Goal: Obtain resource: Download file/media

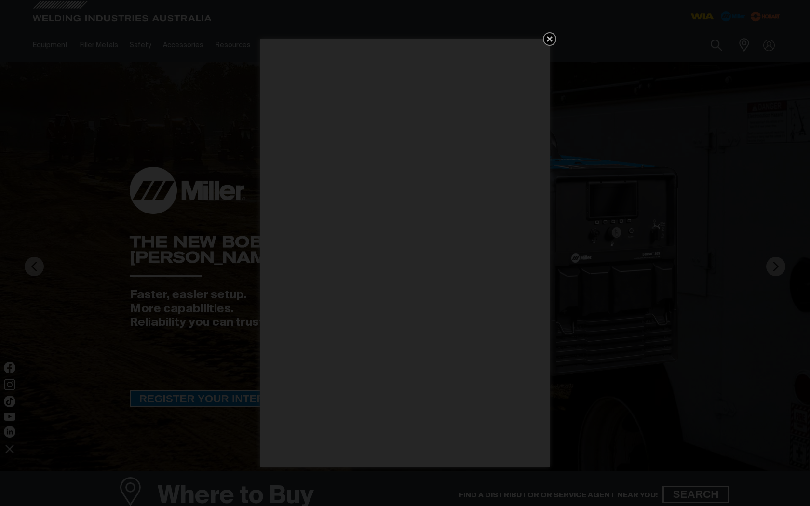
click at [552, 39] on icon "Get 5 WIA Welding Guides Free!" at bounding box center [550, 39] width 12 height 12
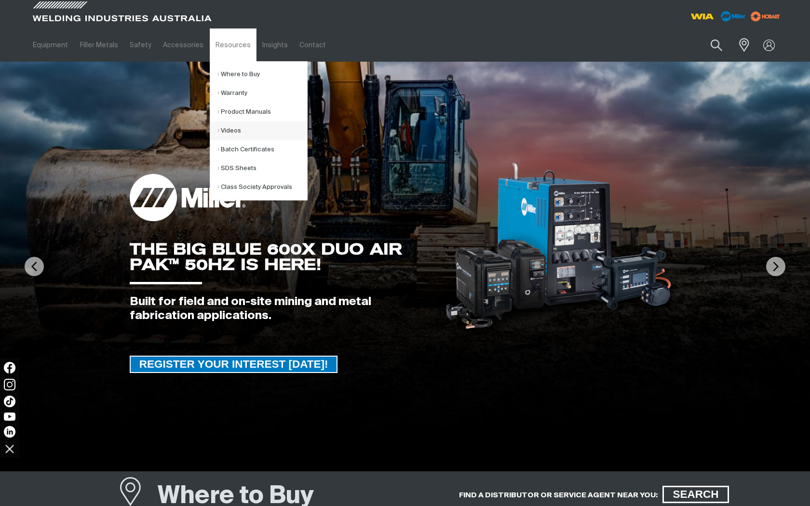
click at [220, 132] on link "Videos" at bounding box center [262, 130] width 90 height 19
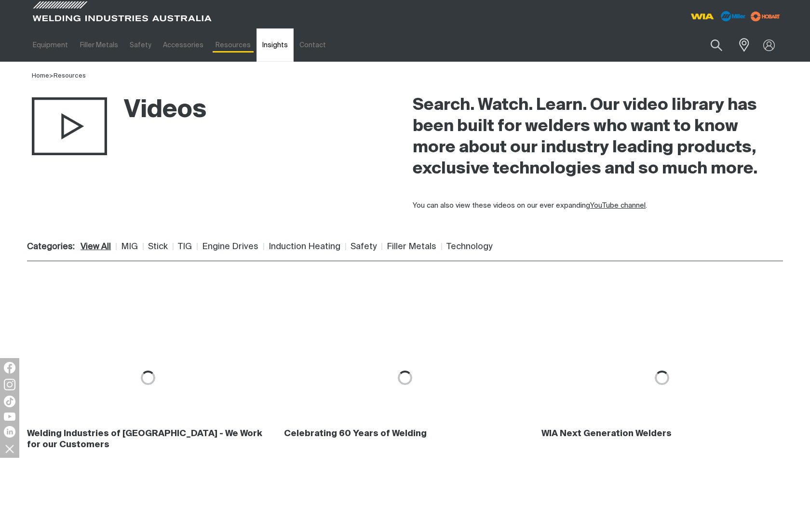
click at [272, 44] on link "Insights" at bounding box center [274, 44] width 37 height 33
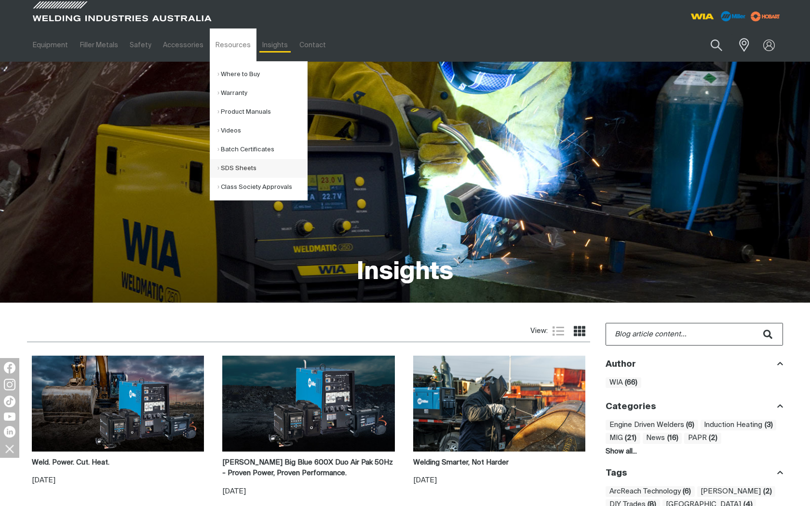
click at [224, 166] on link "SDS Sheets" at bounding box center [262, 168] width 90 height 19
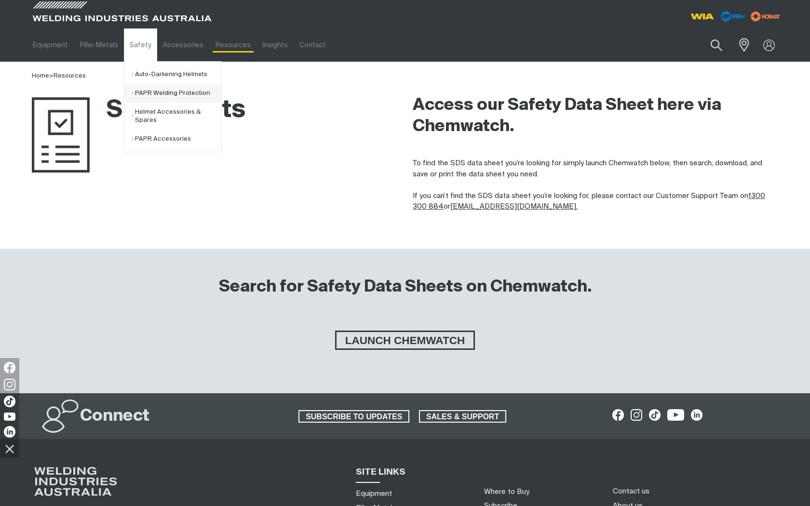
click at [145, 93] on link "PAPR Welding Protection" at bounding box center [177, 93] width 90 height 19
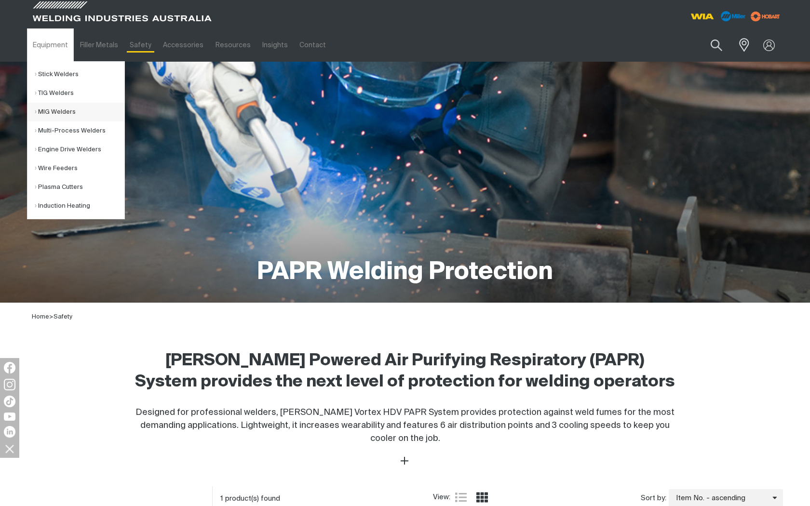
click at [63, 110] on link "MIG Welders" at bounding box center [80, 112] width 90 height 19
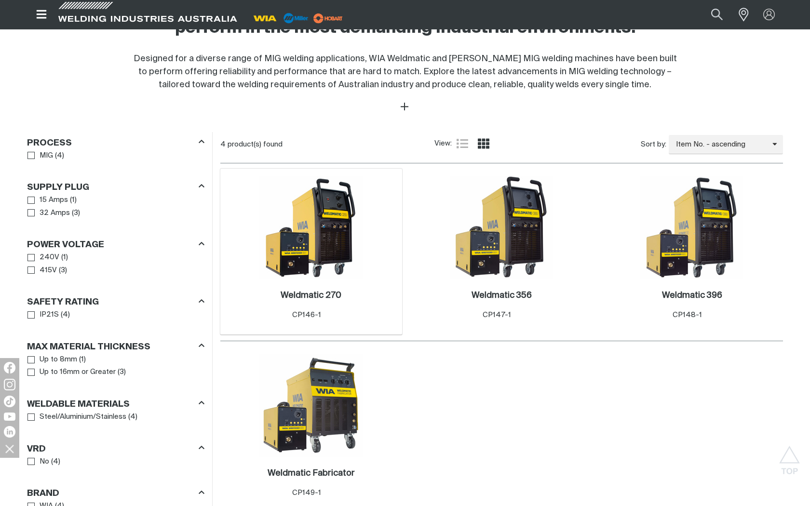
scroll to position [377, 0]
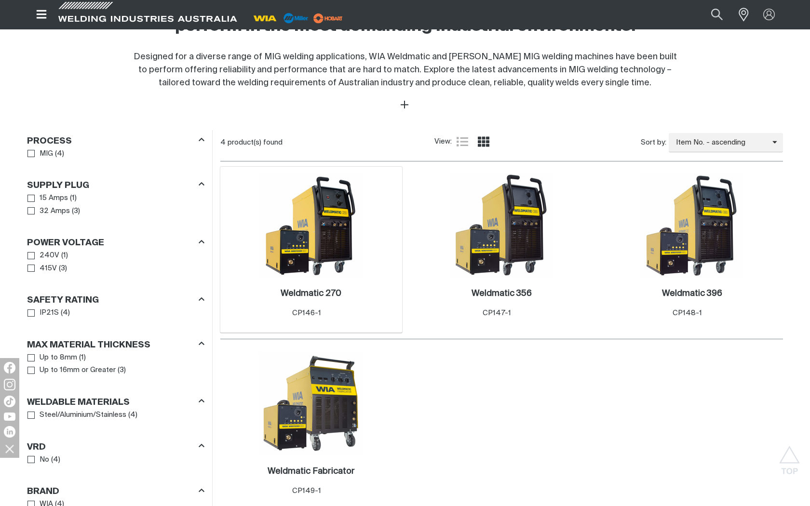
click at [325, 239] on img at bounding box center [310, 225] width 103 height 103
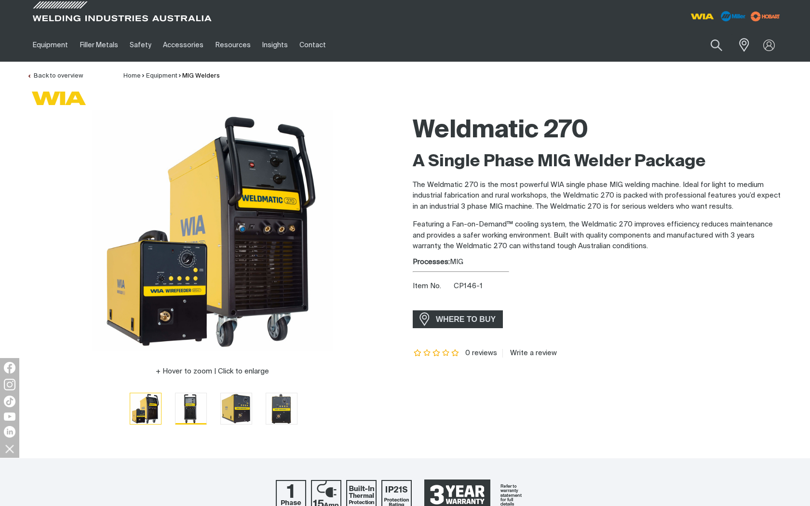
click at [180, 410] on img "Go to slide 2" at bounding box center [190, 408] width 31 height 31
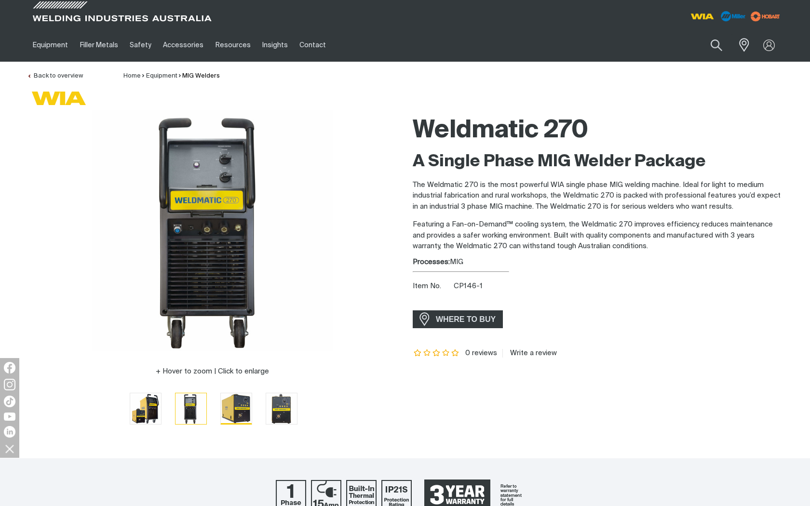
click at [221, 413] on img "Go to slide 3" at bounding box center [236, 408] width 31 height 31
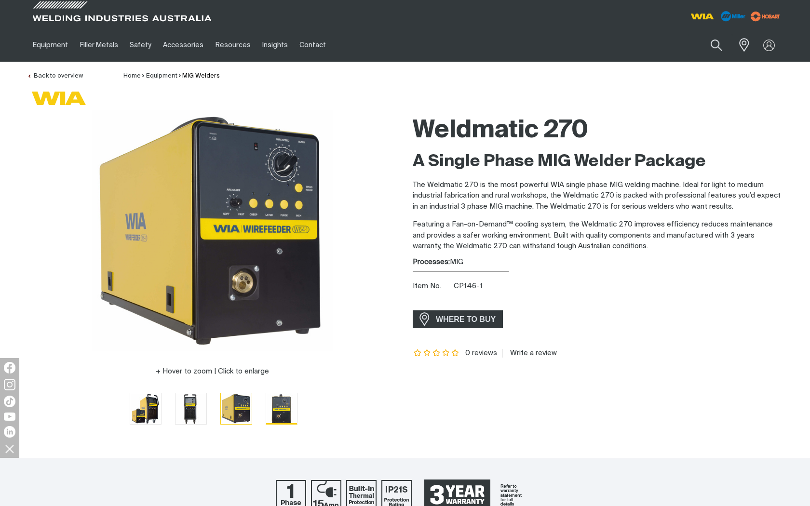
click at [266, 407] on img "Go to slide 4" at bounding box center [281, 408] width 31 height 31
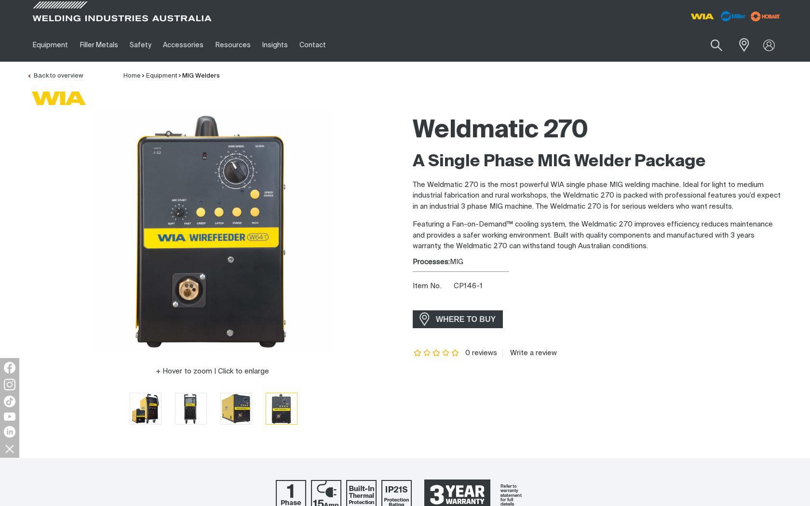
click at [311, 409] on img "Go to slide 5" at bounding box center [326, 408] width 31 height 30
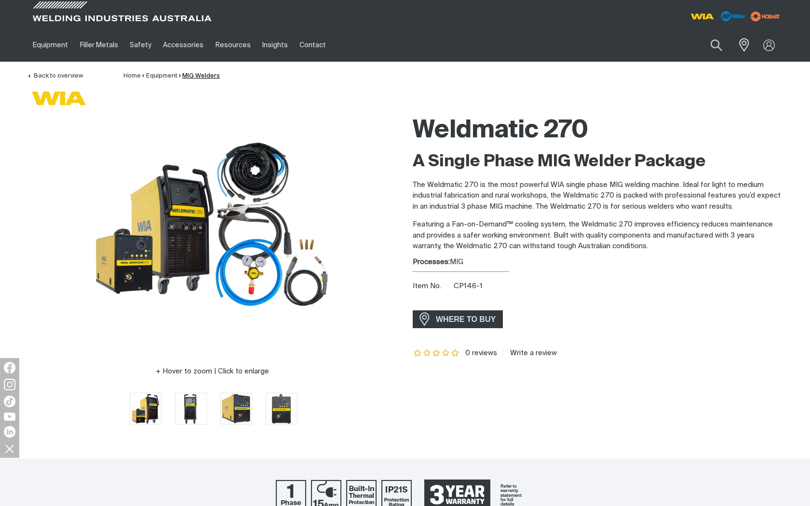
click at [201, 74] on link "MIG Welders" at bounding box center [201, 76] width 38 height 6
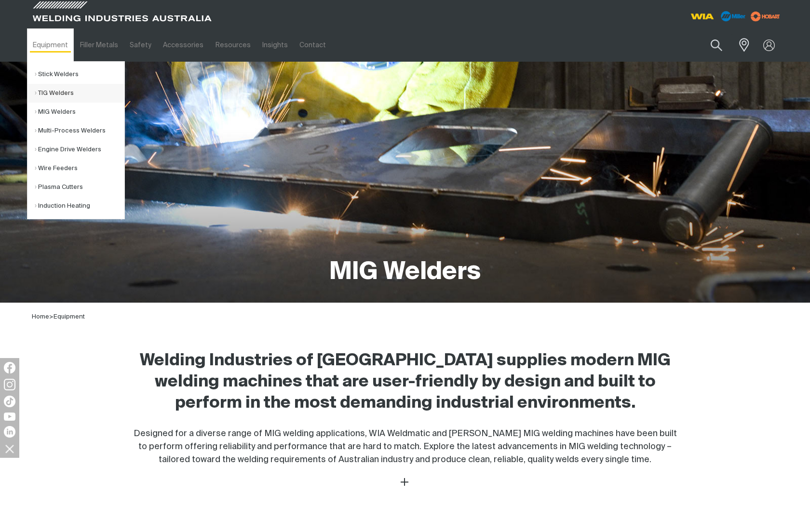
click at [58, 92] on link "TIG Welders" at bounding box center [80, 93] width 90 height 19
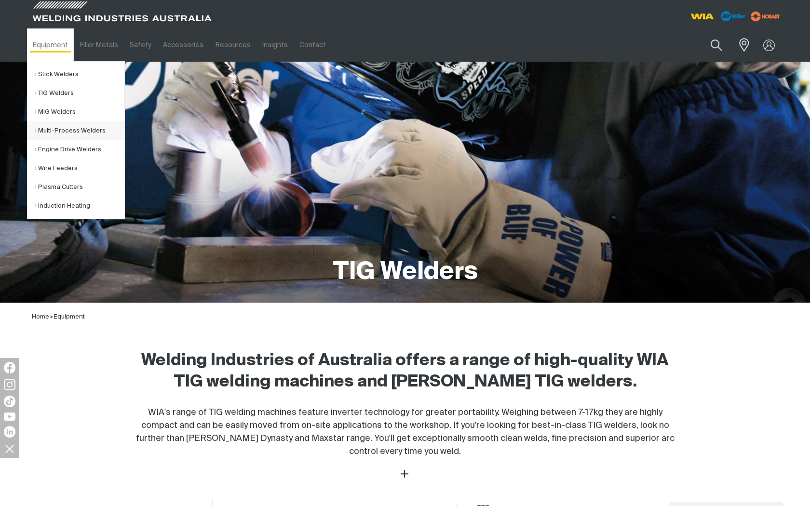
click at [48, 130] on link "Multi-Process Welders" at bounding box center [80, 130] width 90 height 19
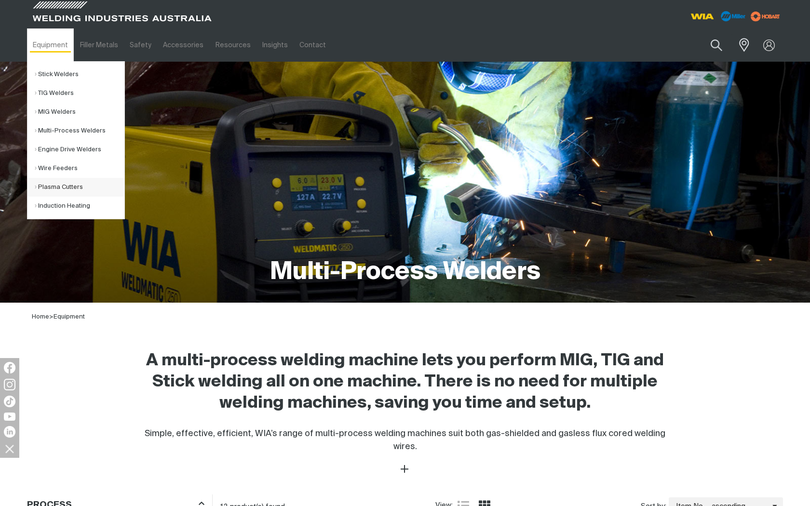
click at [67, 182] on link "Plasma Cutters" at bounding box center [80, 187] width 90 height 19
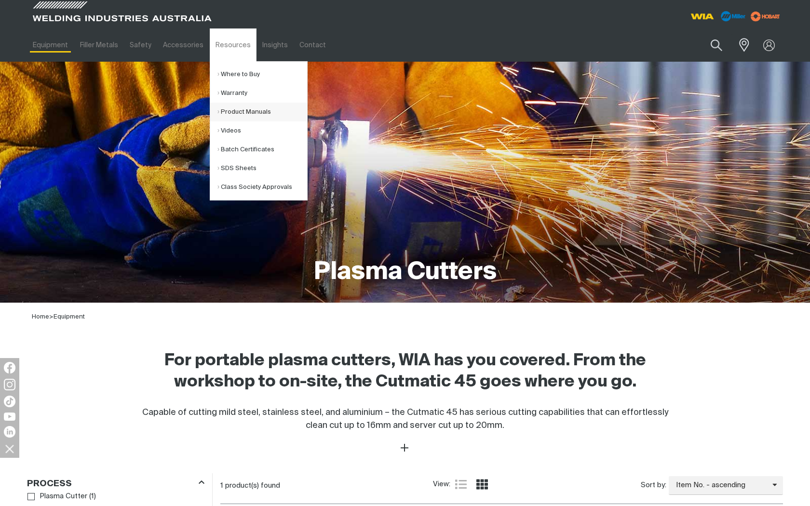
click at [227, 113] on link "Product Manuals" at bounding box center [262, 112] width 90 height 19
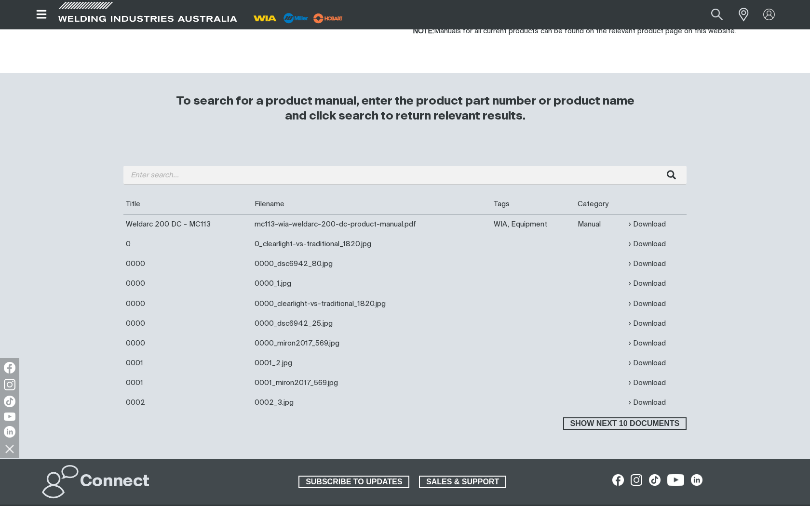
scroll to position [203, 0]
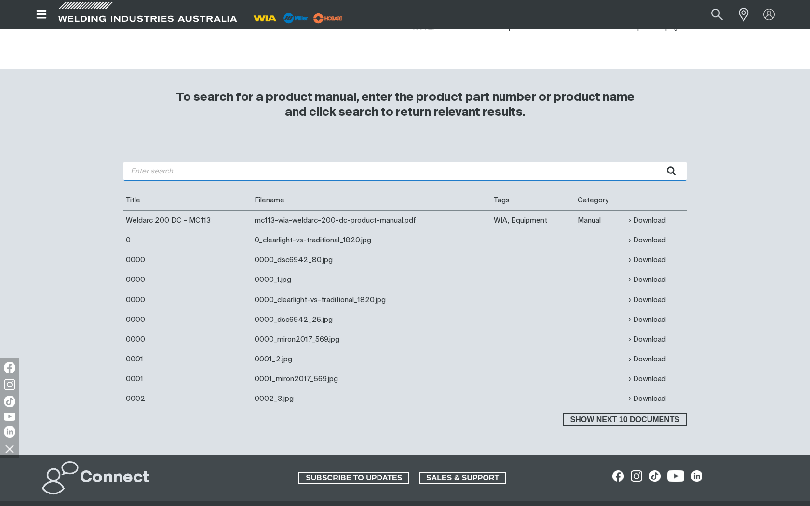
click at [266, 171] on input "search" at bounding box center [404, 171] width 563 height 19
type input "275"
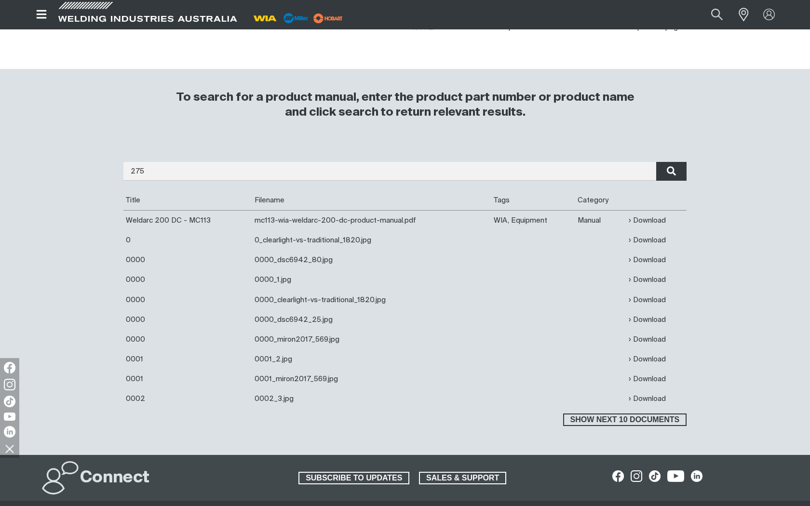
click at [673, 171] on icon "submit" at bounding box center [671, 172] width 9 height 10
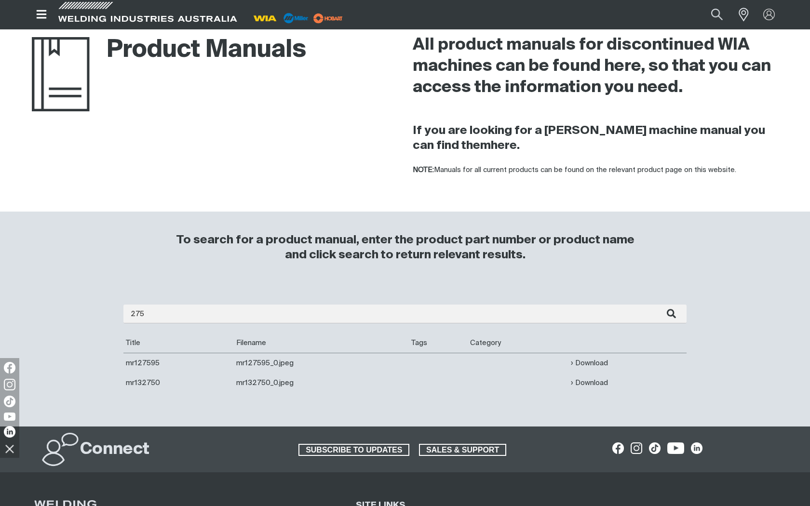
scroll to position [58, 0]
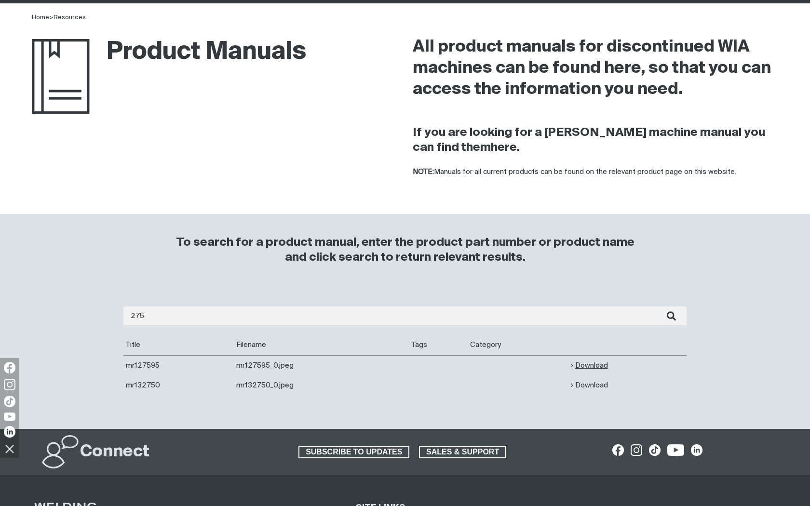
click at [590, 367] on link "Download" at bounding box center [589, 365] width 37 height 11
